Goal: Task Accomplishment & Management: Manage account settings

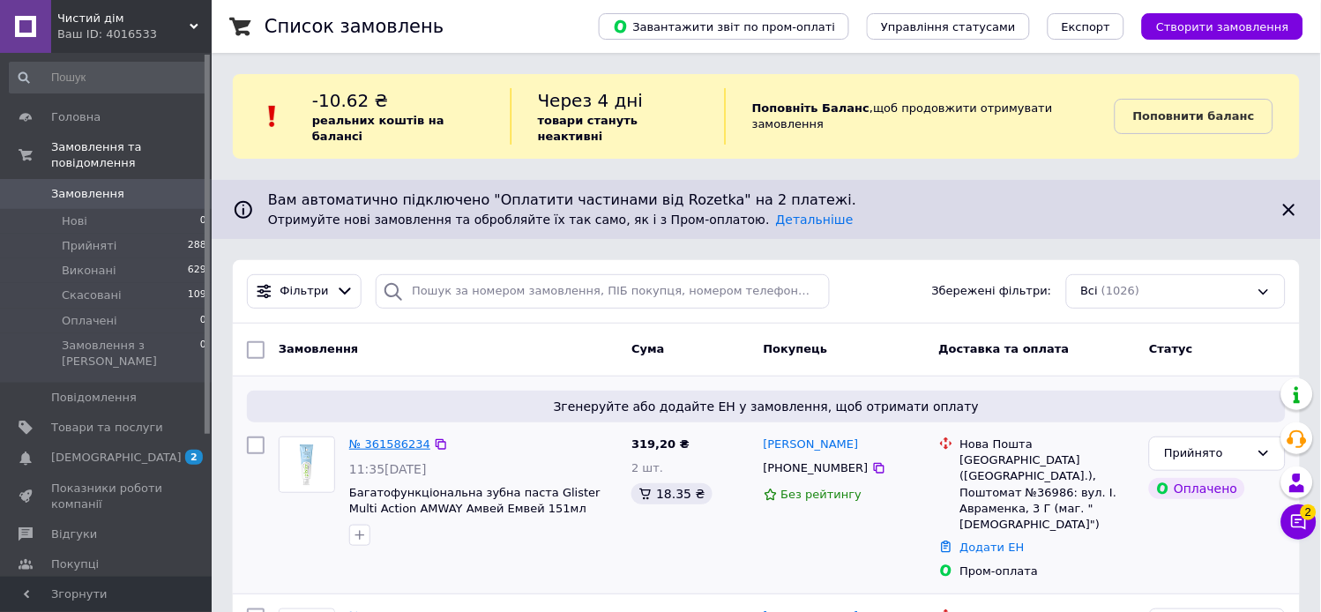
scroll to position [294, 0]
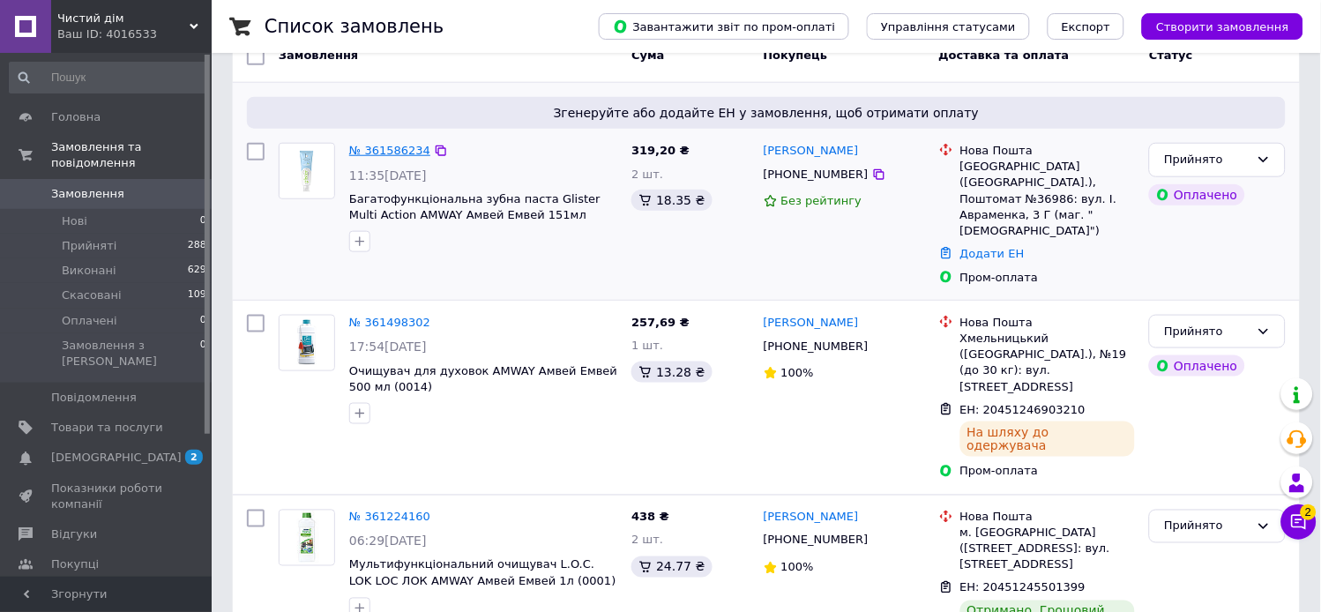
click at [384, 144] on link "№ 361586234" at bounding box center [389, 150] width 81 height 13
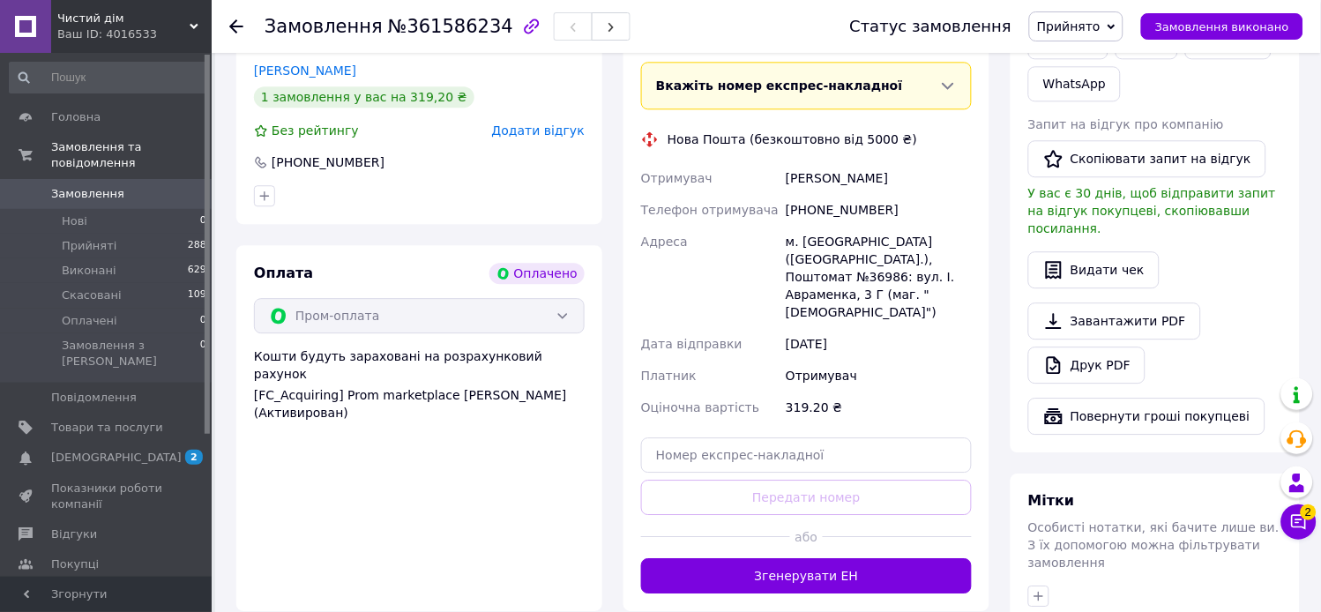
scroll to position [940, 0]
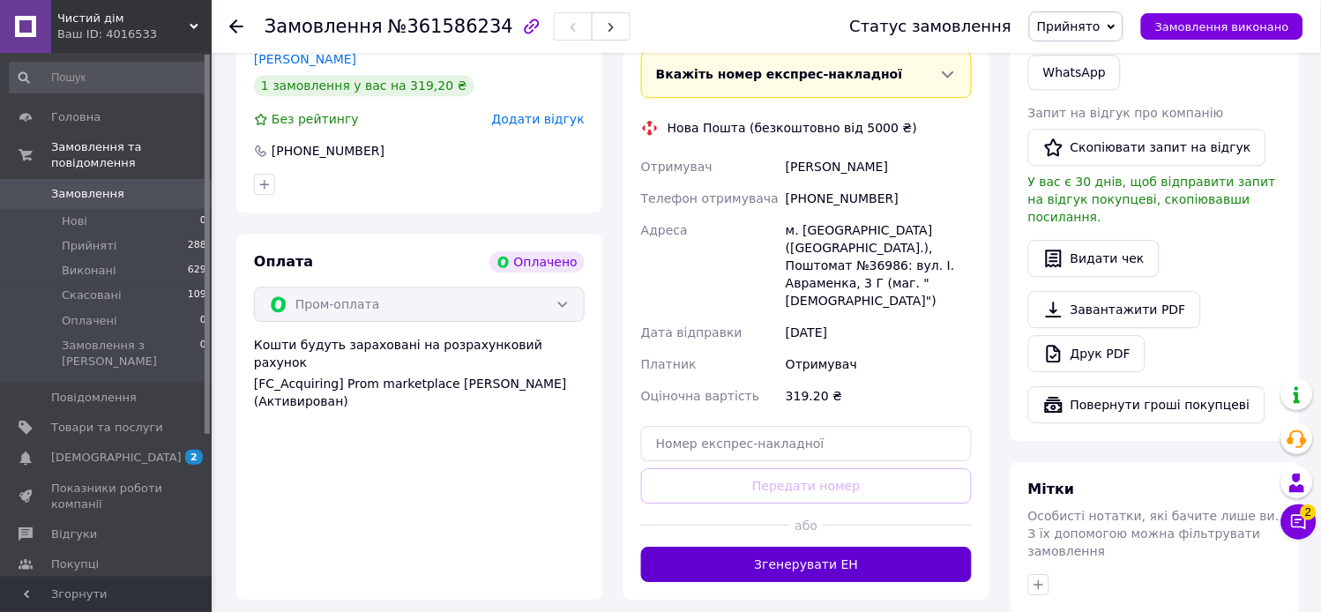
click at [812, 547] on button "Згенерувати ЕН" at bounding box center [806, 564] width 331 height 35
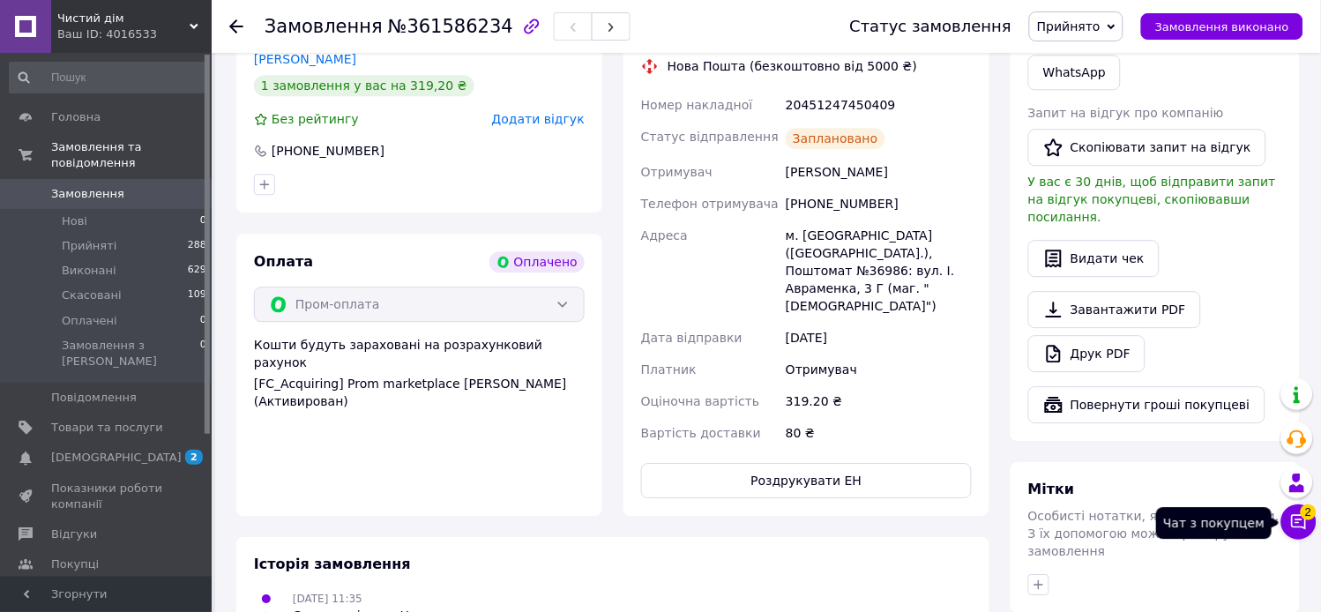
click at [1305, 521] on icon at bounding box center [1299, 522] width 18 height 18
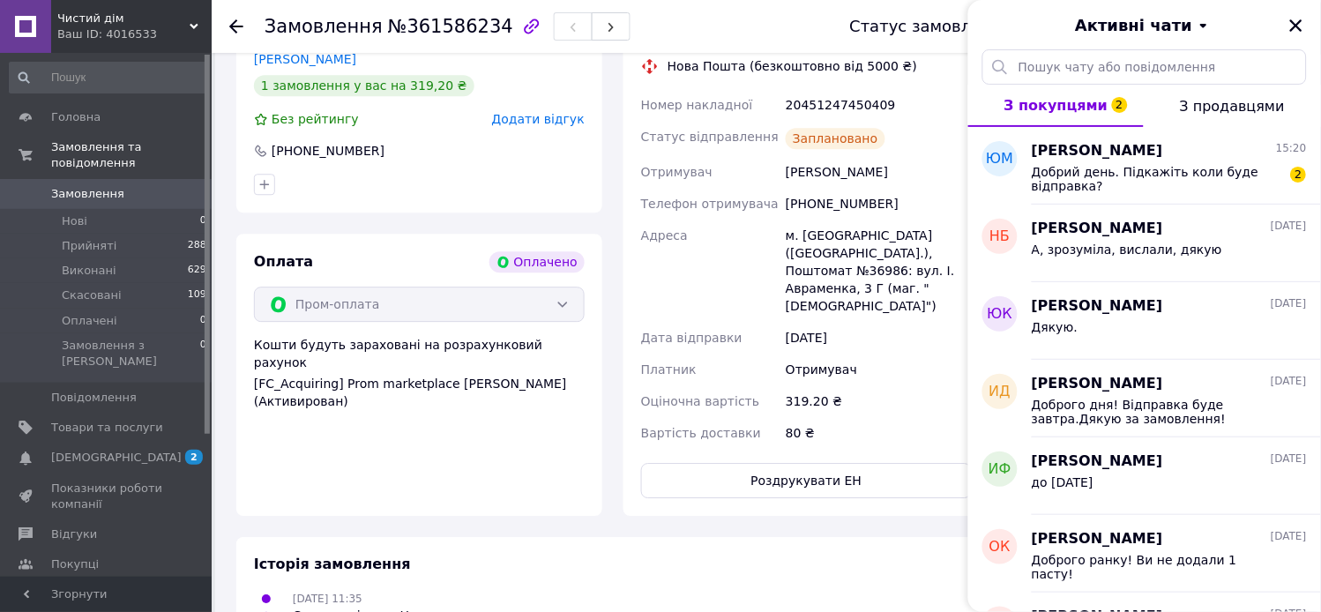
click at [85, 186] on span "Замовлення" at bounding box center [87, 194] width 73 height 16
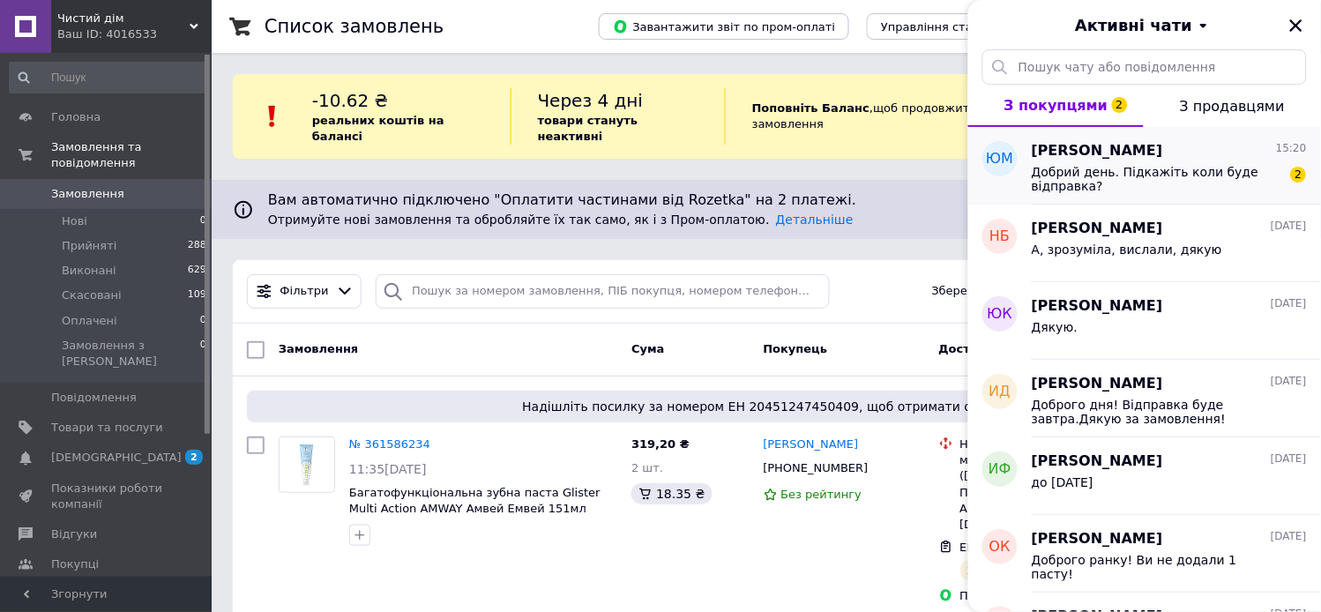
click at [1132, 176] on span "Добрий день. Підкажіть коли буде відправка?" at bounding box center [1157, 179] width 250 height 28
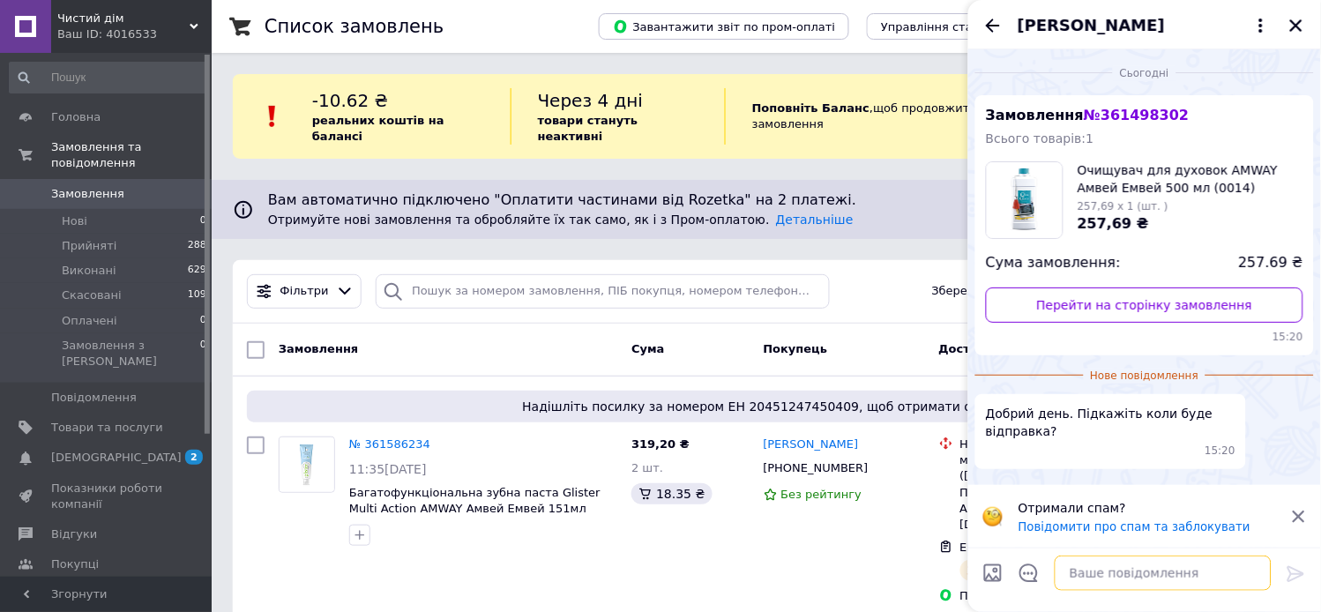
click at [1130, 575] on textarea at bounding box center [1163, 573] width 217 height 35
type textarea "l"
